Goal: Communication & Community: Participate in discussion

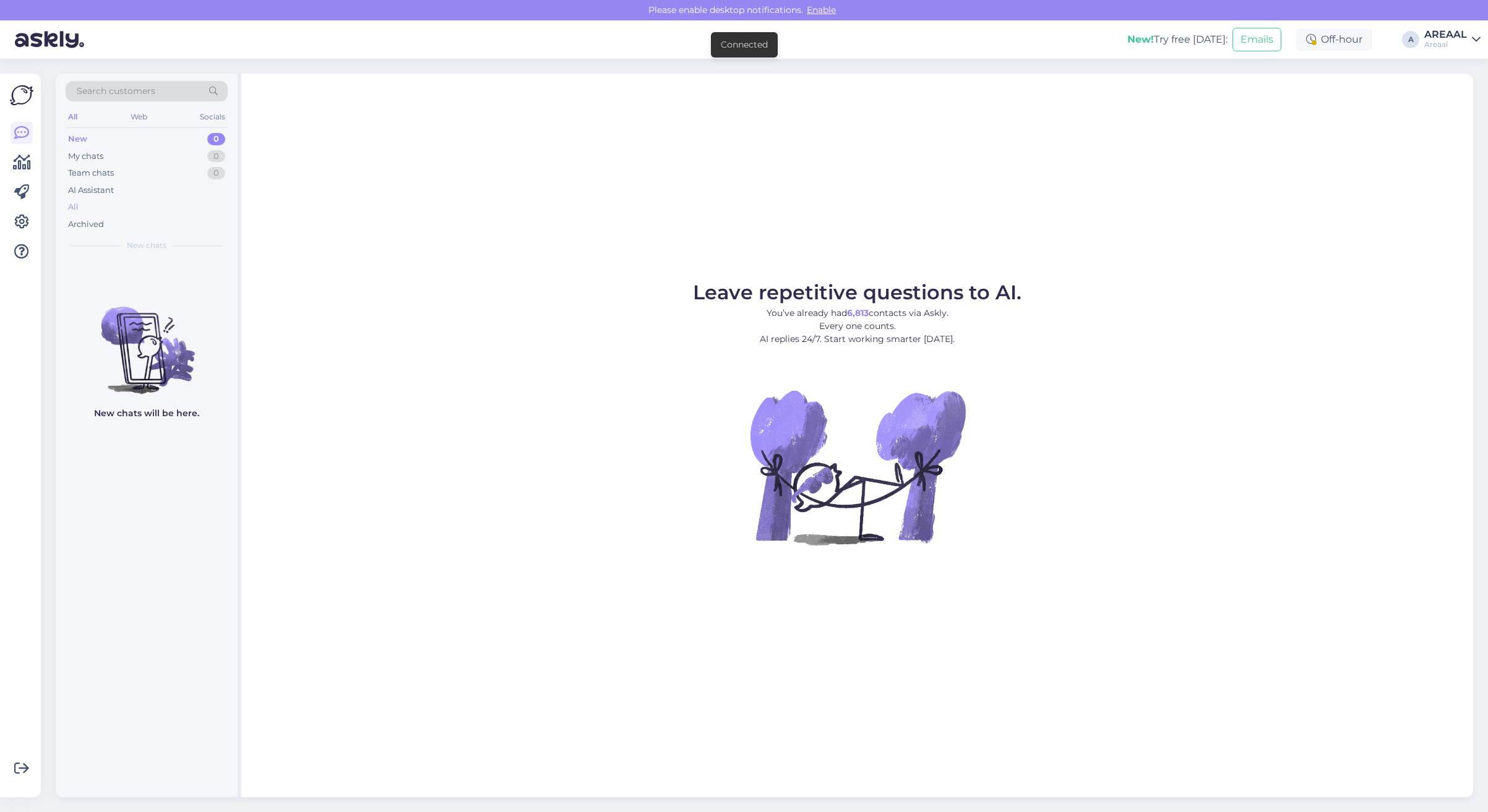
click at [171, 208] on div "All" at bounding box center [146, 206] width 162 height 17
click at [113, 211] on div "All" at bounding box center [146, 206] width 162 height 17
